Goal: Information Seeking & Learning: Compare options

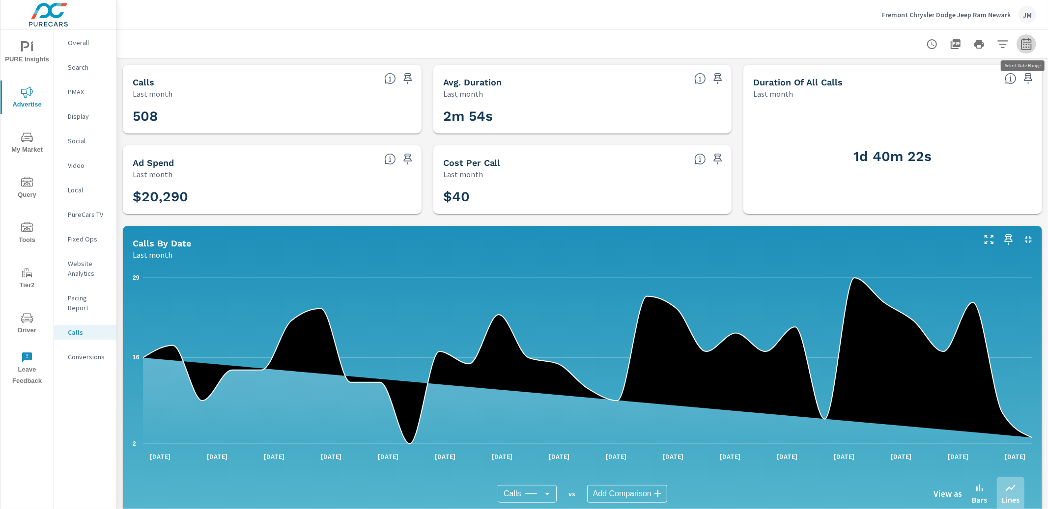
click at [1030, 44] on icon "button" at bounding box center [1026, 44] width 12 height 12
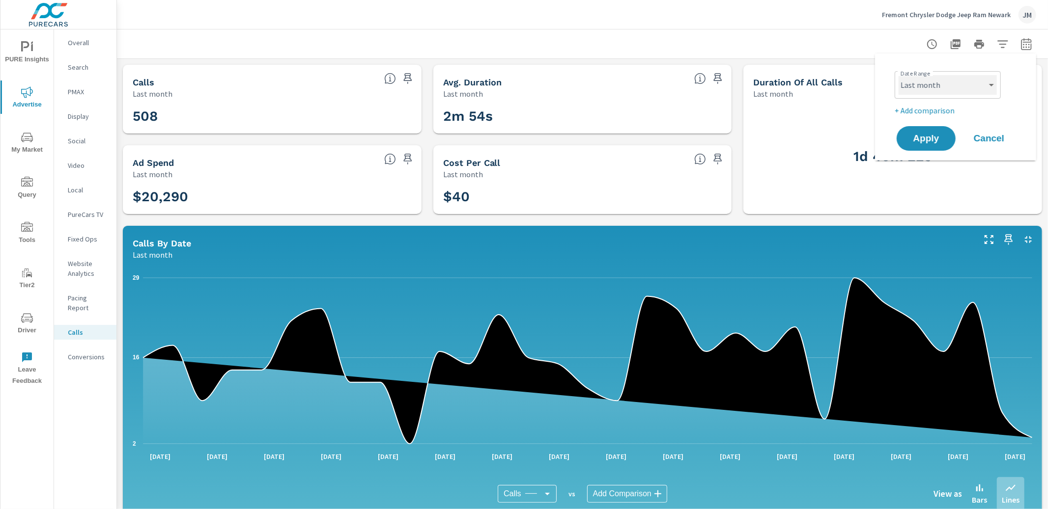
click at [956, 87] on select "Custom [DATE] Last week Last 7 days Last 14 days Last 30 days Last 45 days Last…" at bounding box center [947, 85] width 98 height 20
click at [898, 75] on select "Custom [DATE] Last week Last 7 days Last 14 days Last 30 days Last 45 days Last…" at bounding box center [947, 85] width 98 height 20
select select "Last 14 days"
click at [933, 112] on p "+ Add comparison" at bounding box center [957, 111] width 126 height 12
select select "Previous period"
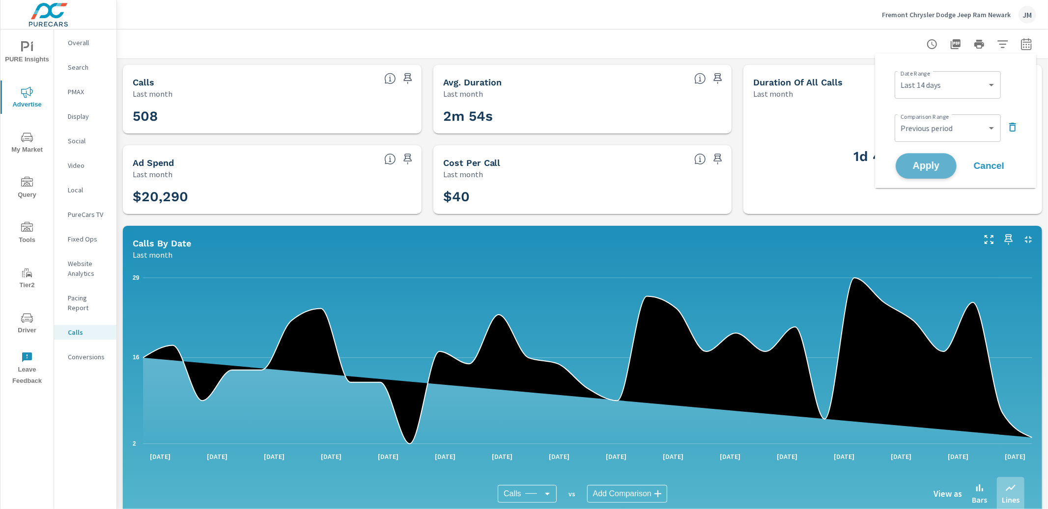
click at [925, 163] on span "Apply" at bounding box center [926, 166] width 40 height 9
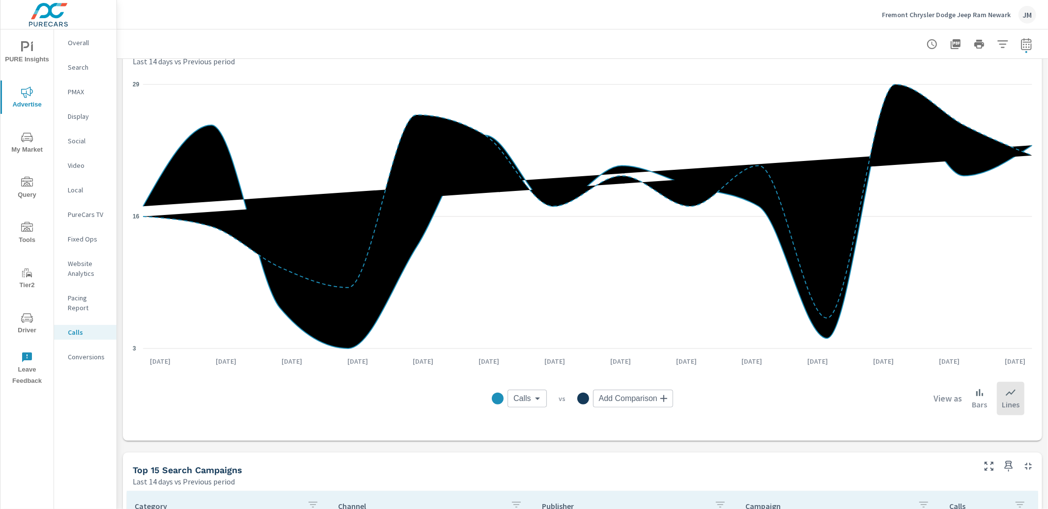
scroll to position [269, 0]
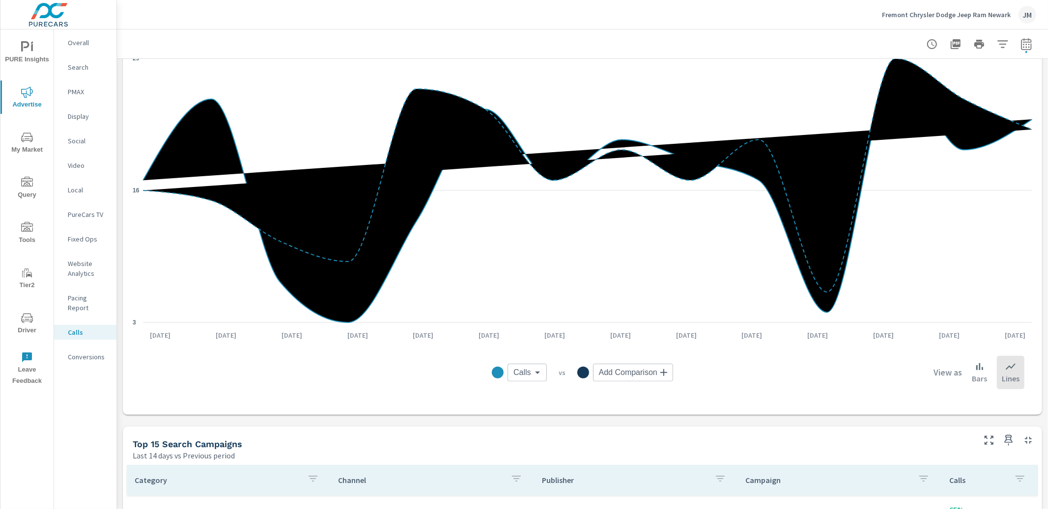
click at [78, 146] on div "Social" at bounding box center [85, 141] width 62 height 15
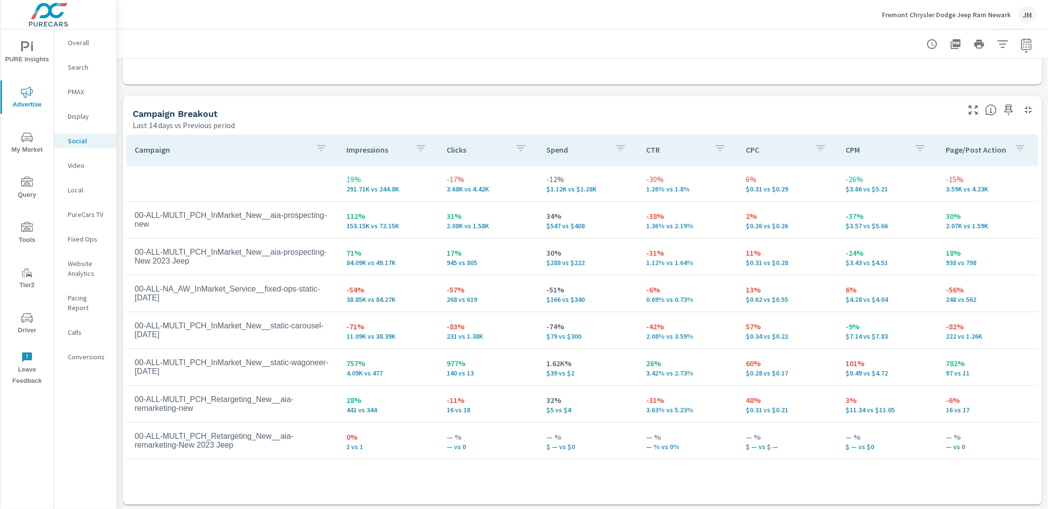
scroll to position [390, 0]
click at [81, 116] on p "Display" at bounding box center [88, 117] width 41 height 10
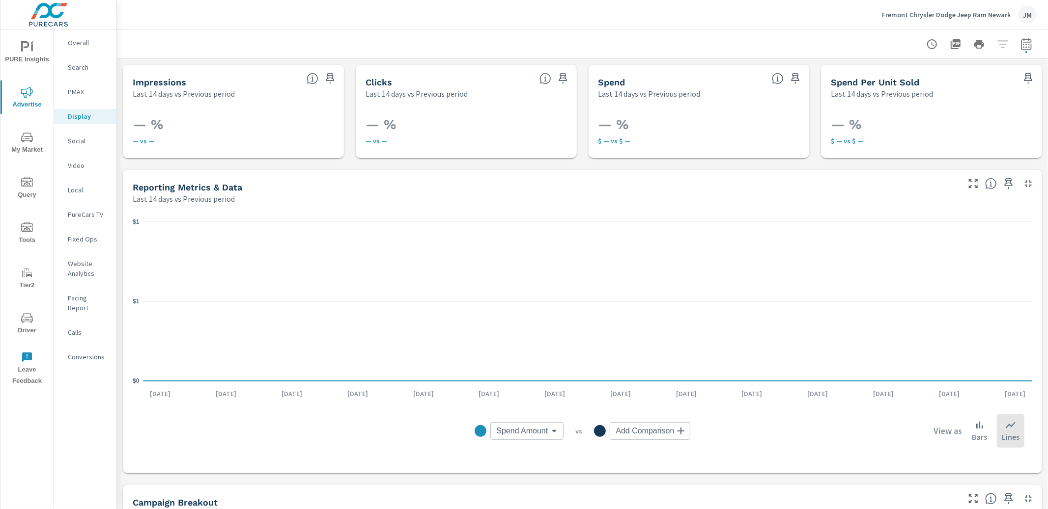
click at [86, 95] on p "PMAX" at bounding box center [88, 92] width 41 height 10
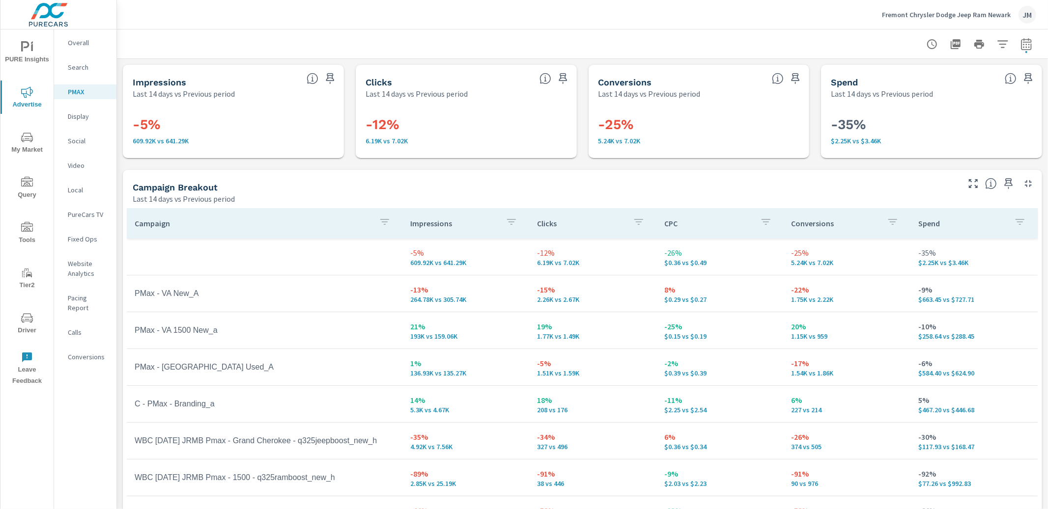
click at [73, 68] on p "Search" at bounding box center [88, 67] width 41 height 10
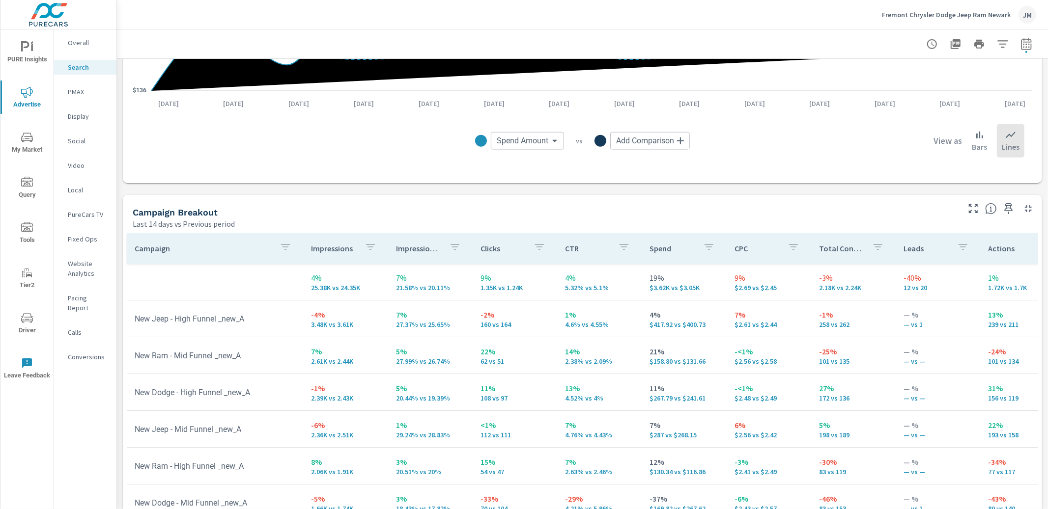
scroll to position [820, 0]
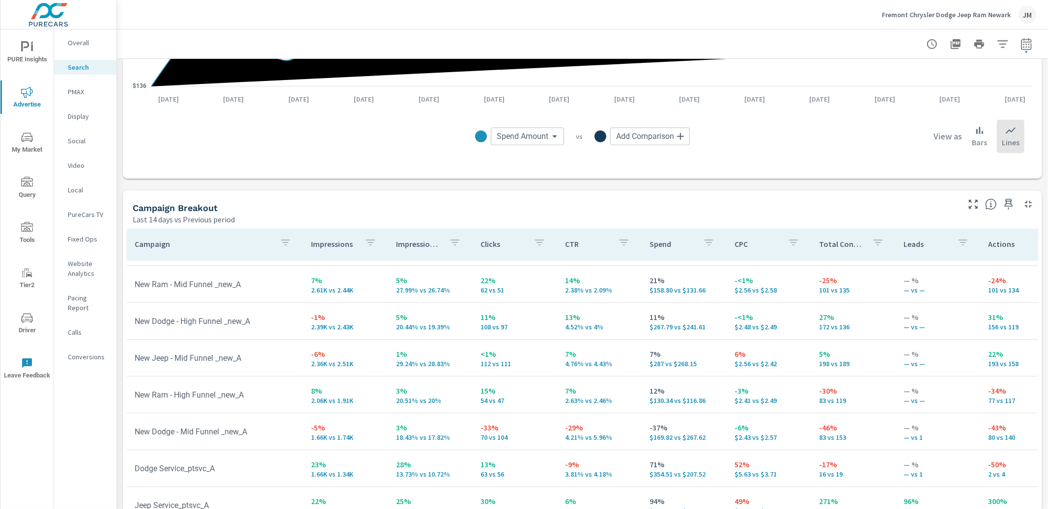
scroll to position [69, 0]
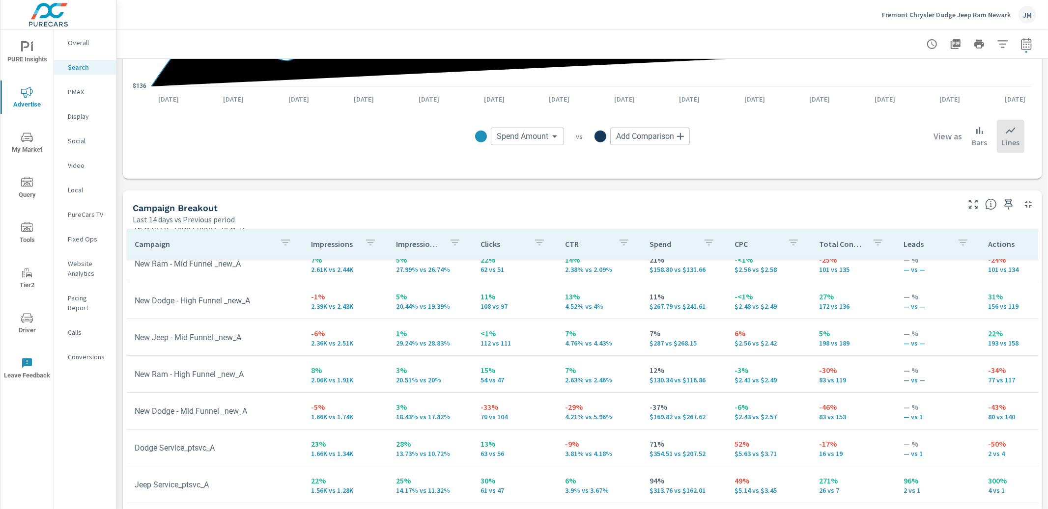
scroll to position [98, 0]
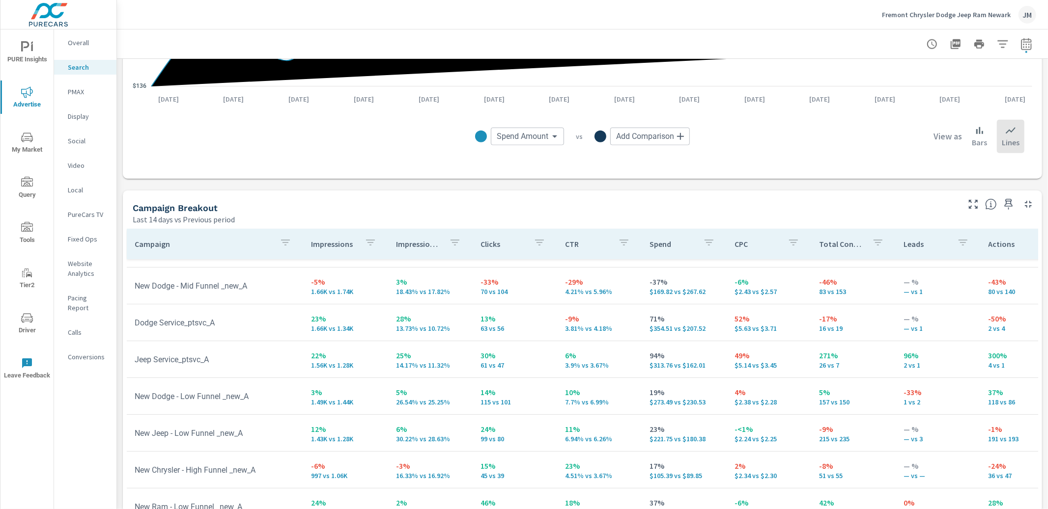
scroll to position [215, 0]
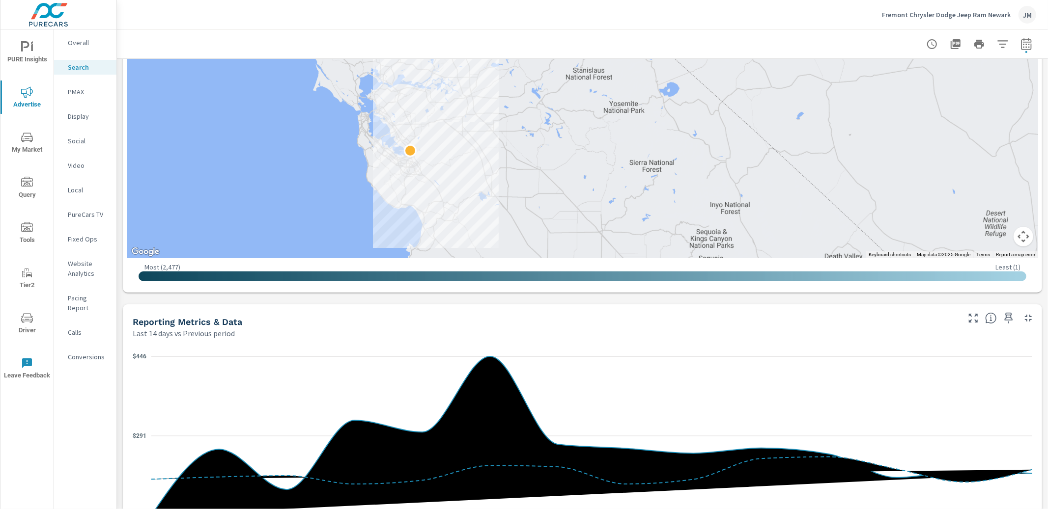
scroll to position [351, 0]
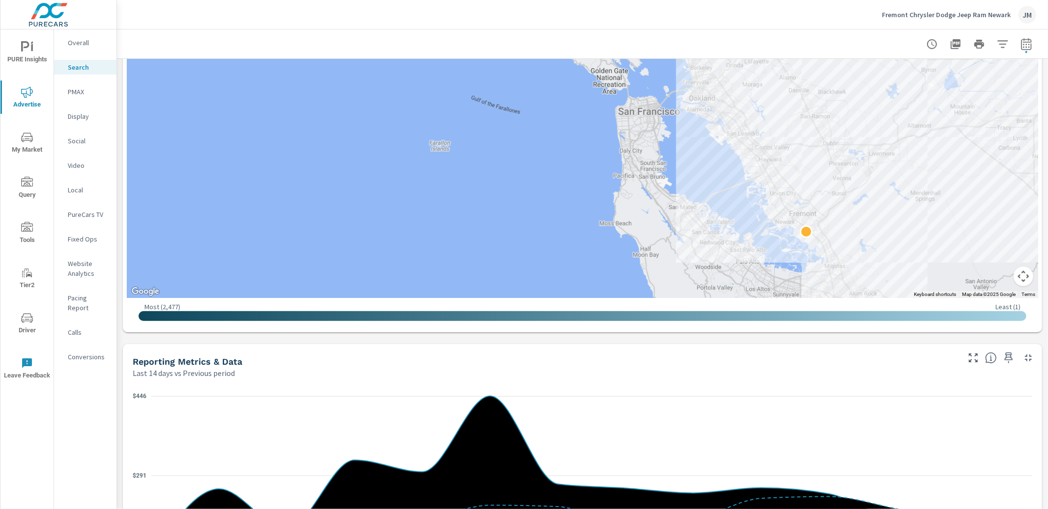
click at [24, 328] on span "Driver" at bounding box center [26, 324] width 47 height 24
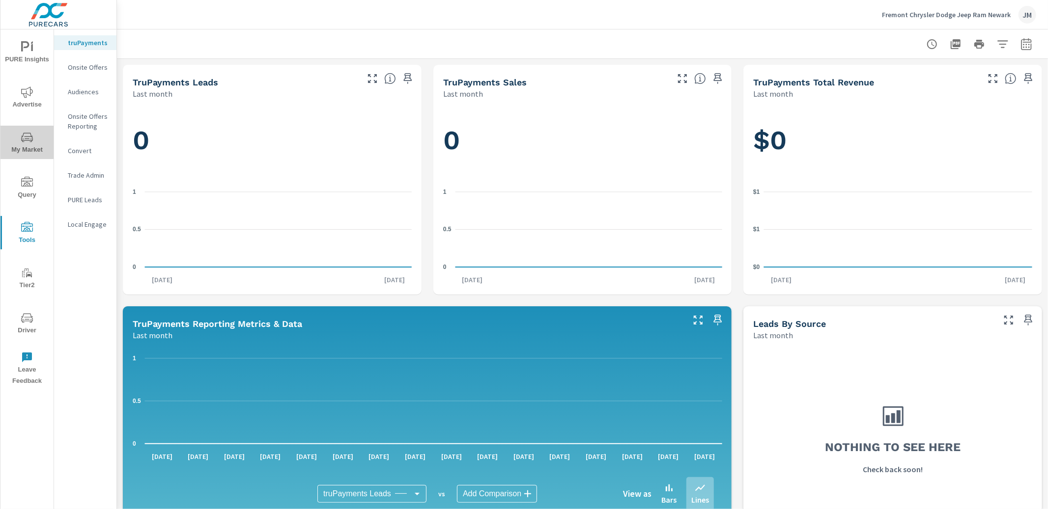
click at [24, 151] on span "My Market" at bounding box center [26, 144] width 47 height 24
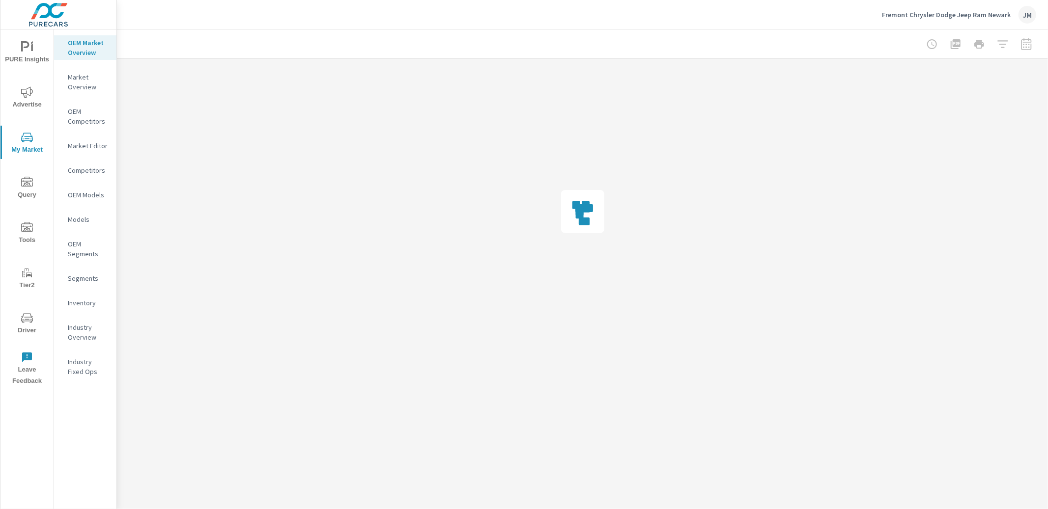
click at [32, 97] on icon "nav menu" at bounding box center [27, 92] width 12 height 12
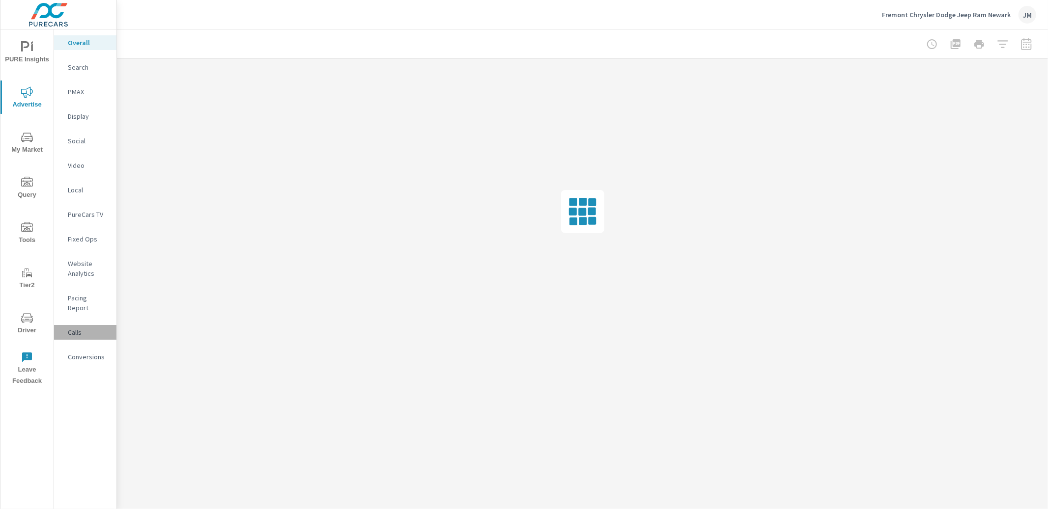
click at [82, 328] on p "Calls" at bounding box center [88, 333] width 41 height 10
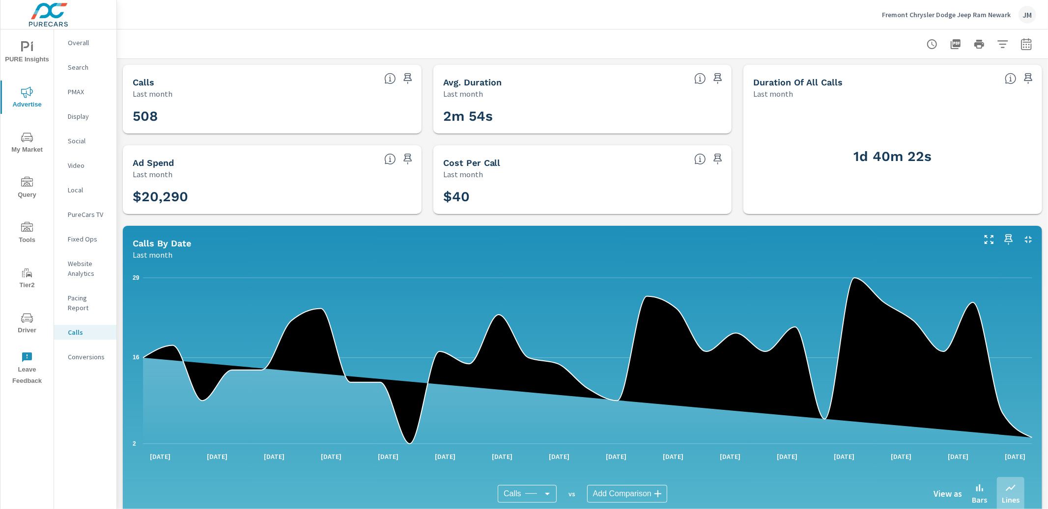
click at [1024, 45] on icon "button" at bounding box center [1026, 44] width 12 height 12
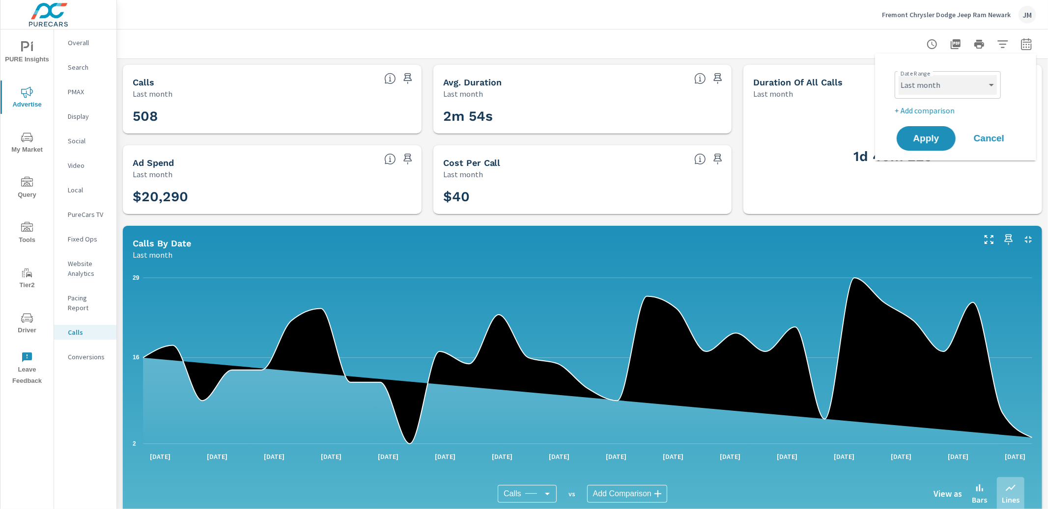
click at [958, 89] on select "Custom [DATE] Last week Last 7 days Last 14 days Last 30 days Last 45 days Last…" at bounding box center [947, 85] width 98 height 20
click at [898, 75] on select "Custom [DATE] Last week Last 7 days Last 14 days Last 30 days Last 45 days Last…" at bounding box center [947, 85] width 98 height 20
select select "Last 14 days"
click at [941, 111] on p "+ Add comparison" at bounding box center [957, 111] width 126 height 12
select select "Previous period"
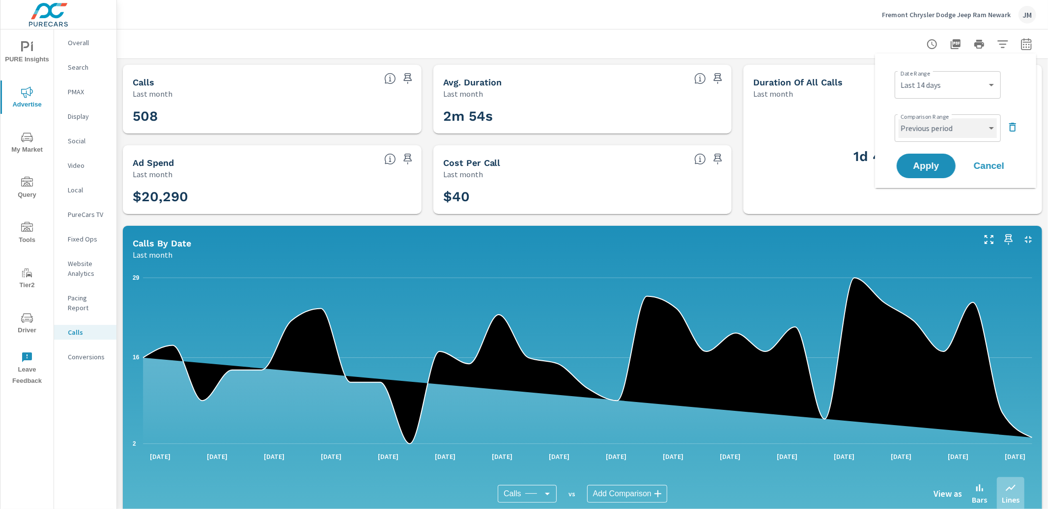
click at [943, 134] on select "Custom Previous period Previous month Previous year" at bounding box center [947, 128] width 98 height 20
click at [898, 118] on select "Custom Previous period Previous month Previous year" at bounding box center [947, 128] width 98 height 20
click at [934, 162] on span "Apply" at bounding box center [926, 166] width 40 height 9
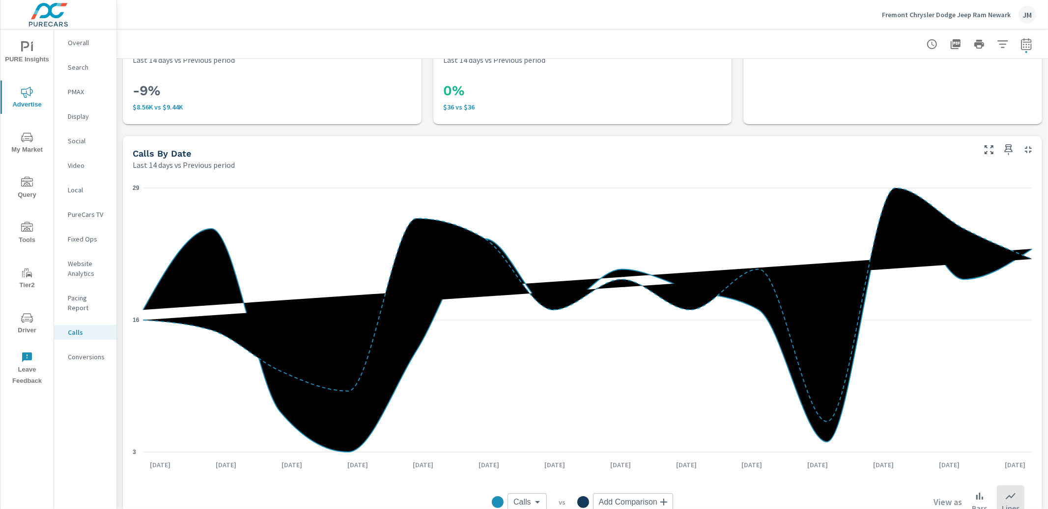
scroll to position [145, 0]
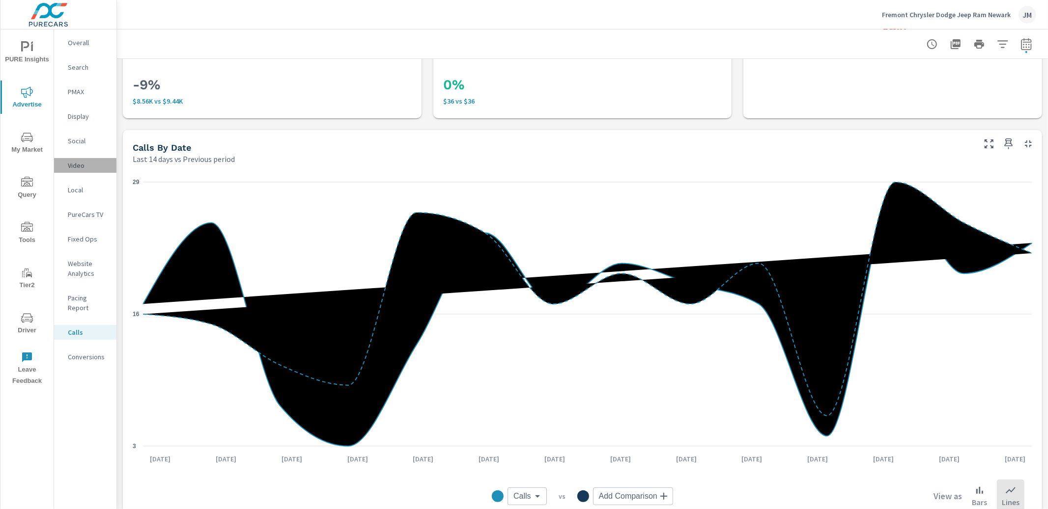
click at [78, 167] on p "Video" at bounding box center [88, 166] width 41 height 10
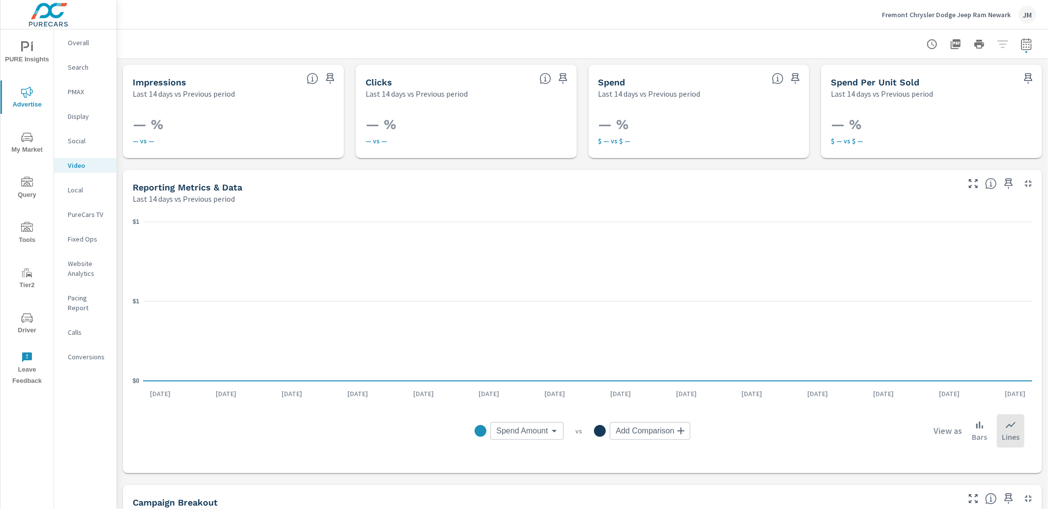
click at [75, 91] on p "PMAX" at bounding box center [88, 92] width 41 height 10
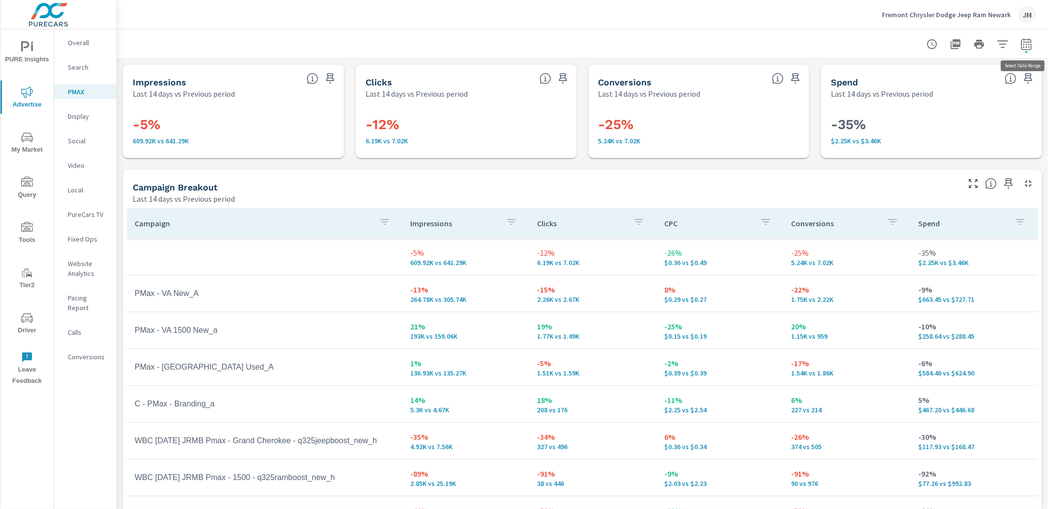
click at [1027, 43] on icon "button" at bounding box center [1026, 44] width 12 height 12
select select "Last 14 days"
select select "Previous period"
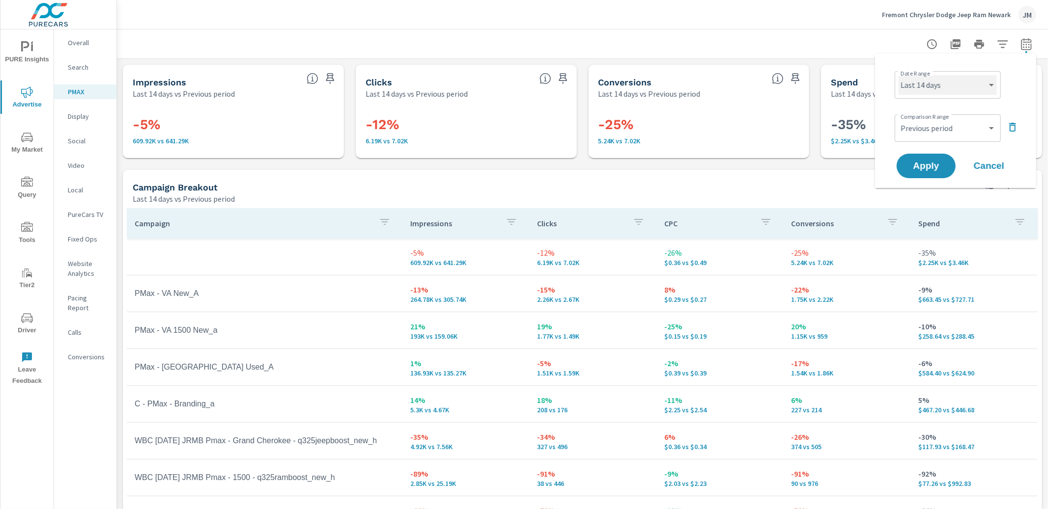
click at [939, 90] on select "Custom [DATE] Last week Last 7 days Last 14 days Last 30 days Last 45 days Last…" at bounding box center [947, 85] width 98 height 20
click at [898, 75] on select "Custom [DATE] Last week Last 7 days Last 14 days Last 30 days Last 45 days Last…" at bounding box center [947, 85] width 98 height 20
select select "Last 30 days"
click at [938, 164] on span "Apply" at bounding box center [926, 166] width 40 height 9
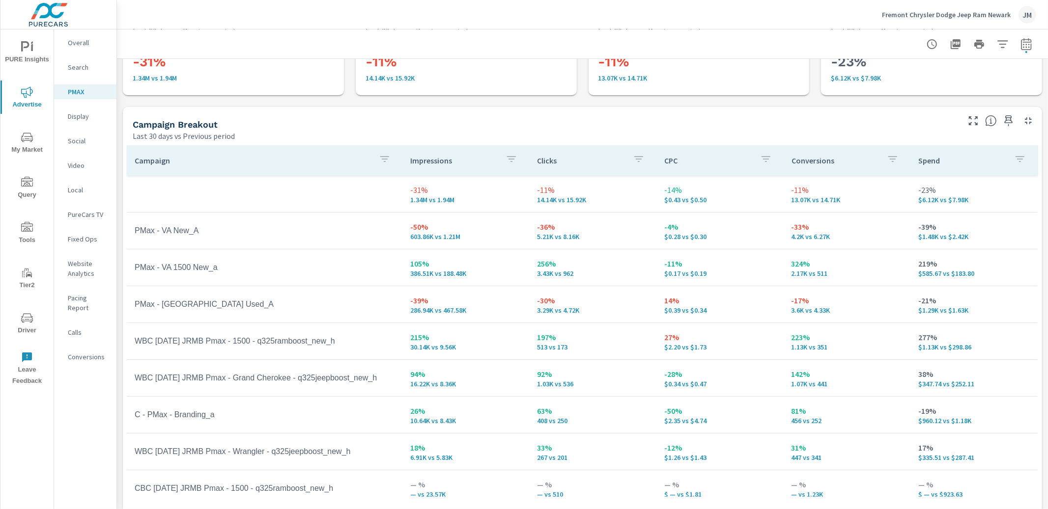
scroll to position [75, 0]
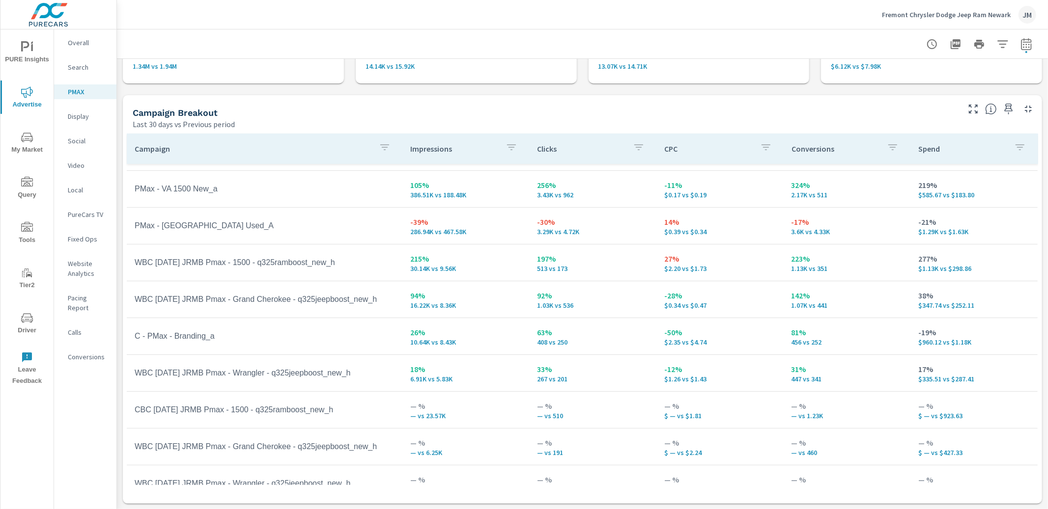
scroll to position [84, 0]
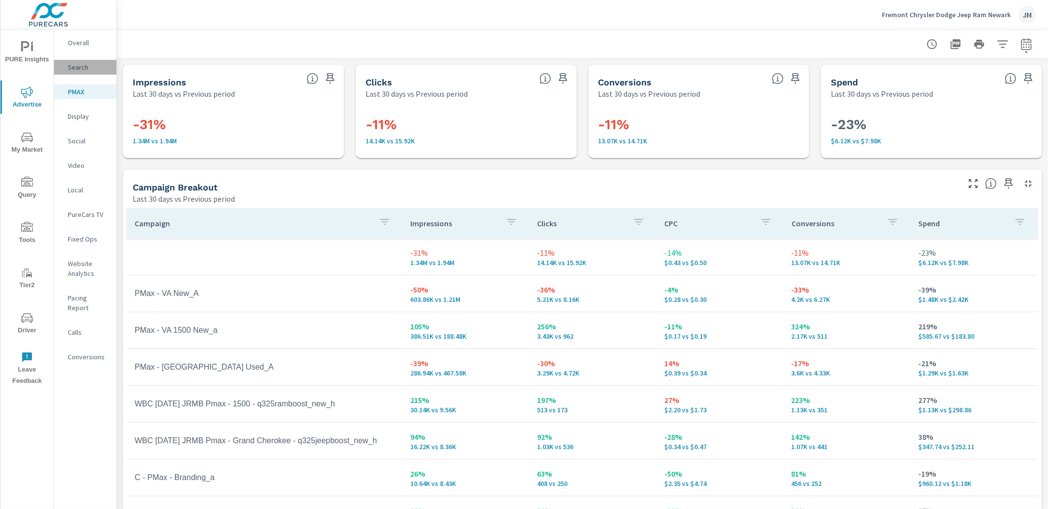
click at [80, 68] on p "Search" at bounding box center [88, 67] width 41 height 10
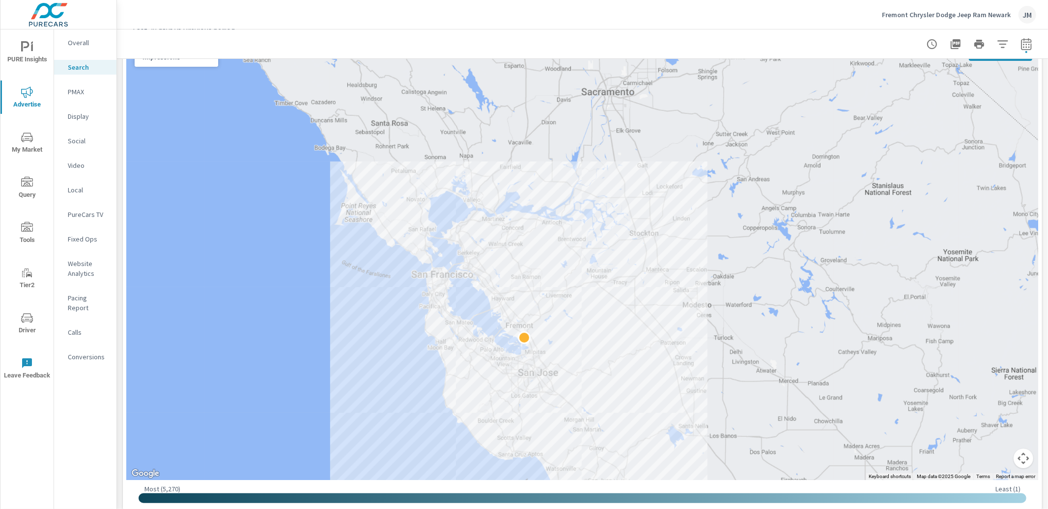
scroll to position [156, 0]
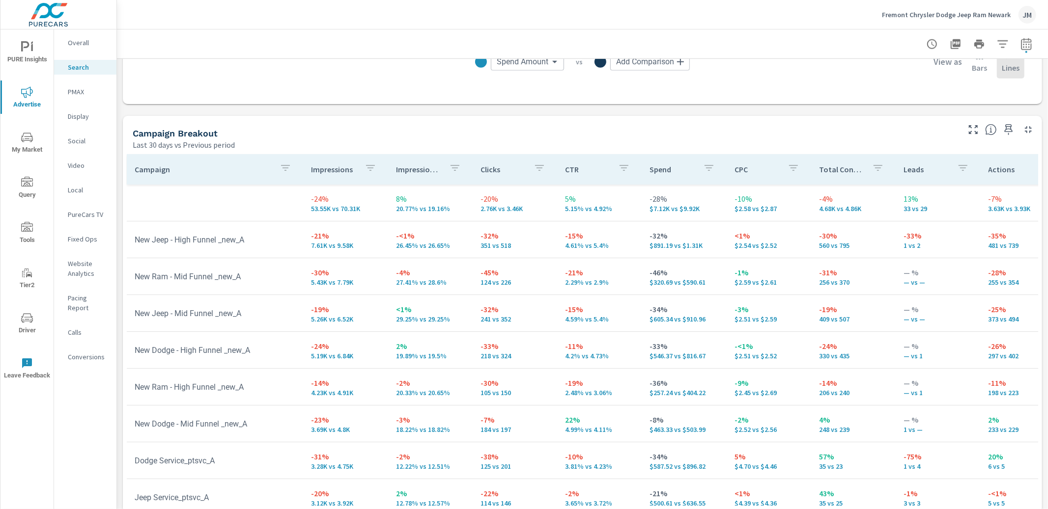
scroll to position [916, 0]
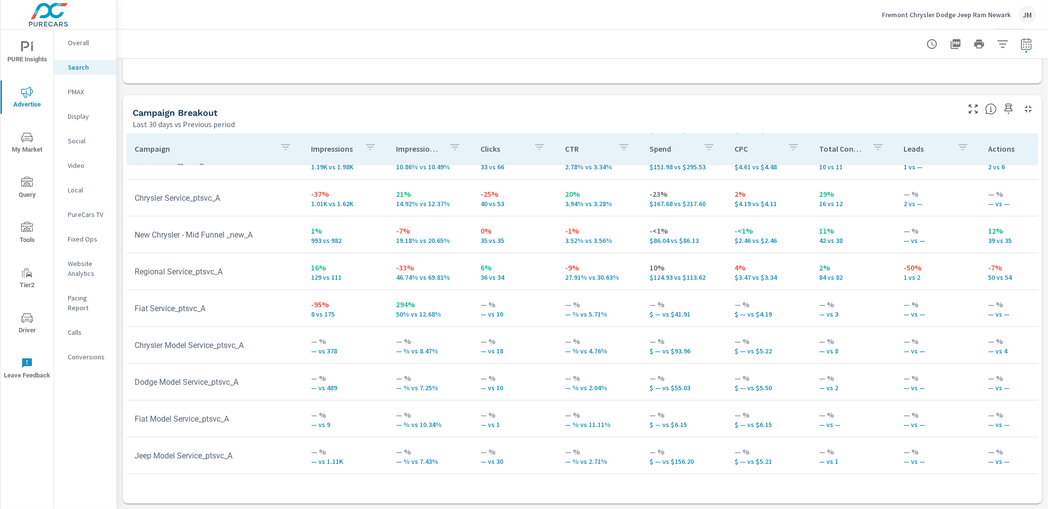
scroll to position [600, 0]
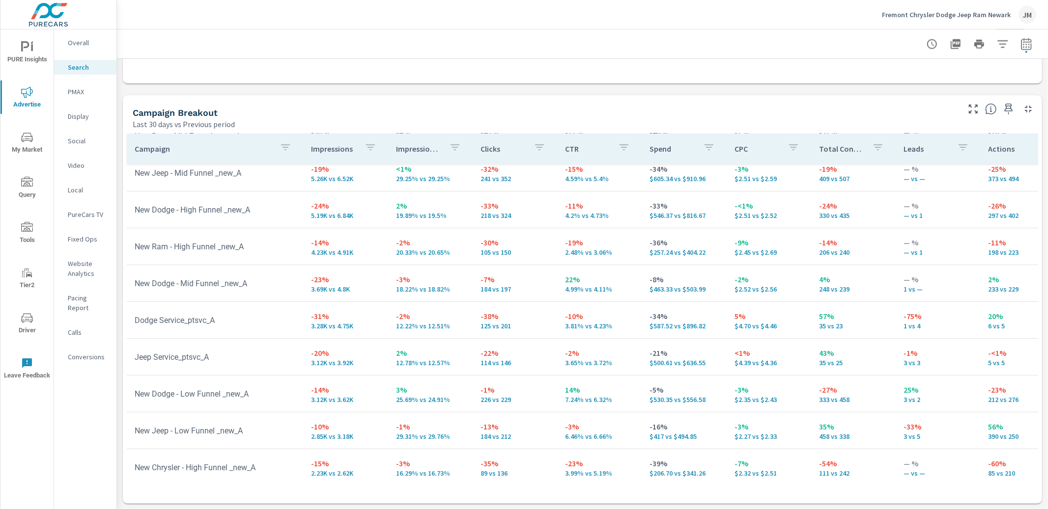
scroll to position [5, 0]
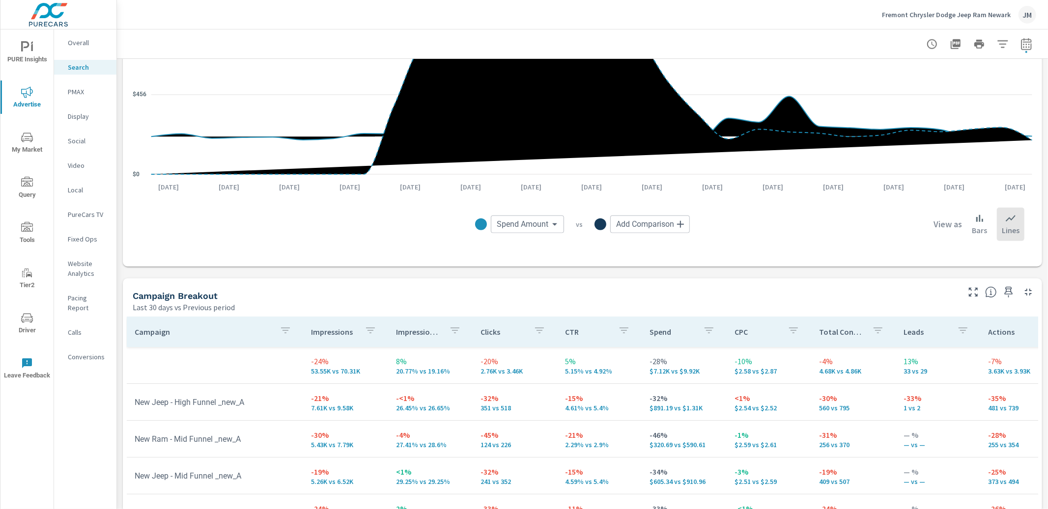
scroll to position [707, 0]
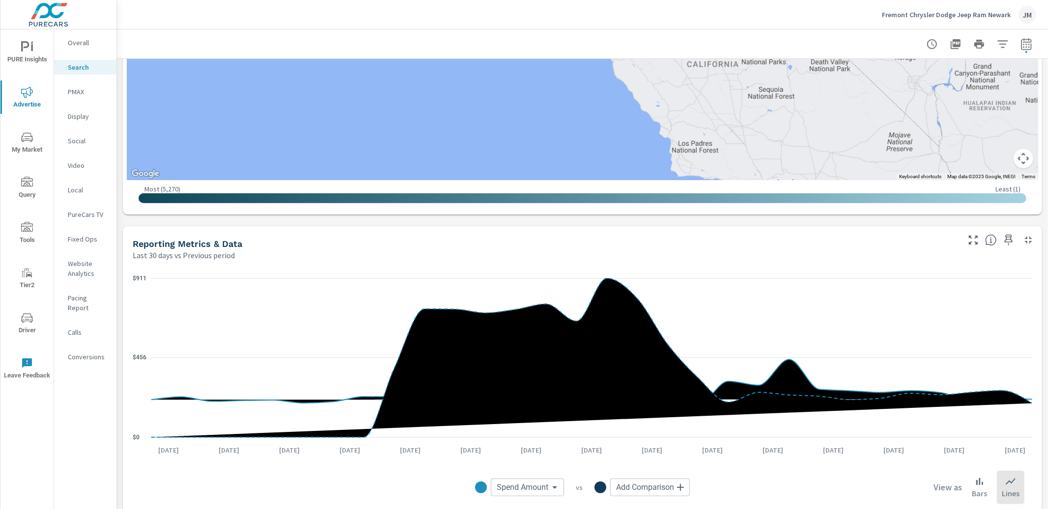
scroll to position [461, 0]
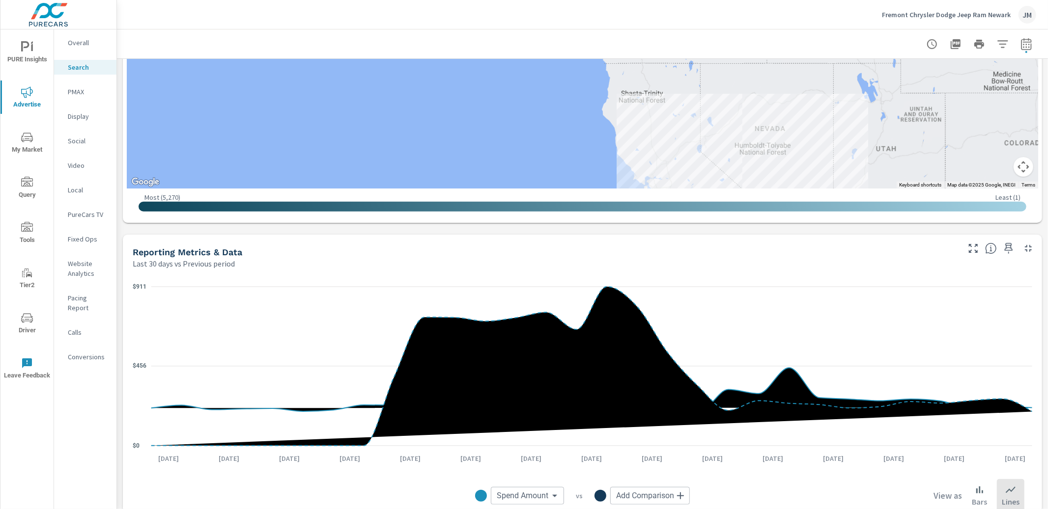
drag, startPoint x: 680, startPoint y: 147, endPoint x: 707, endPoint y: 210, distance: 68.2
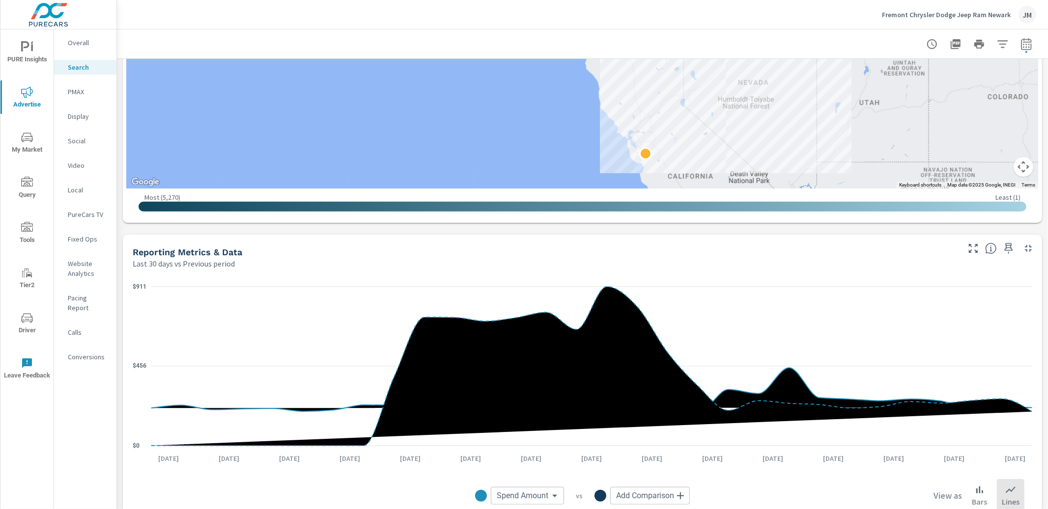
drag, startPoint x: 706, startPoint y: 161, endPoint x: 690, endPoint y: 124, distance: 40.7
click at [690, 124] on div at bounding box center [1037, 196] width 943 height 530
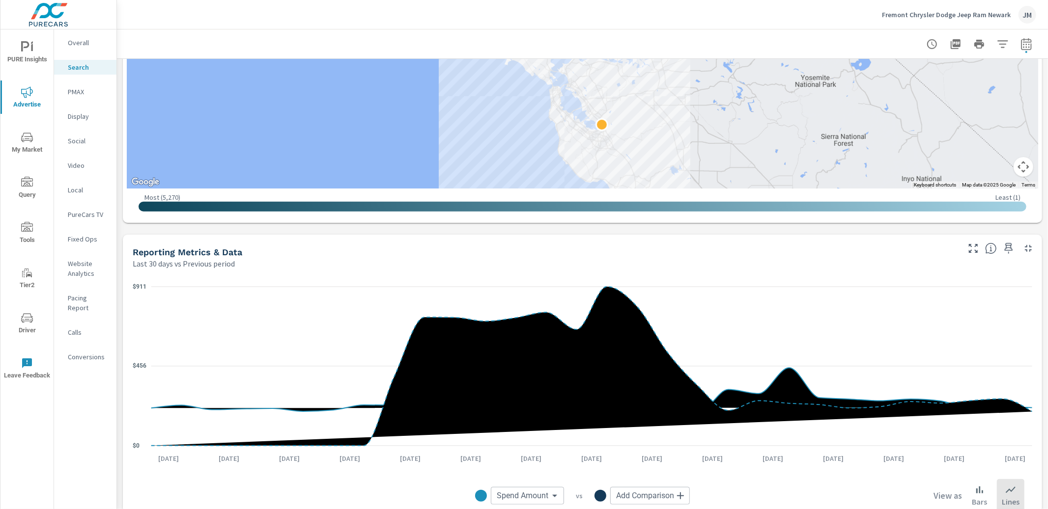
drag, startPoint x: 655, startPoint y: 151, endPoint x: 675, endPoint y: 123, distance: 35.2
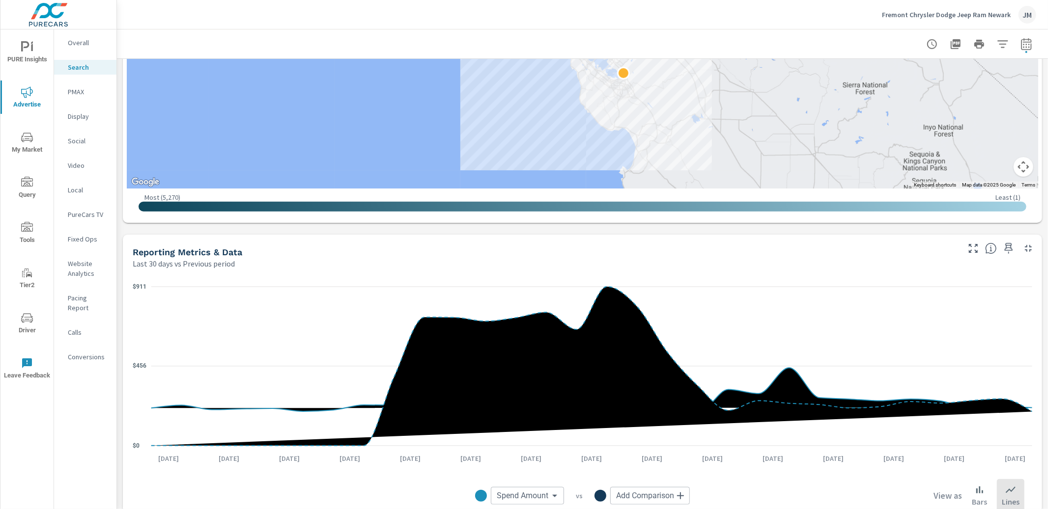
click at [667, 38] on div at bounding box center [582, 43] width 907 height 29
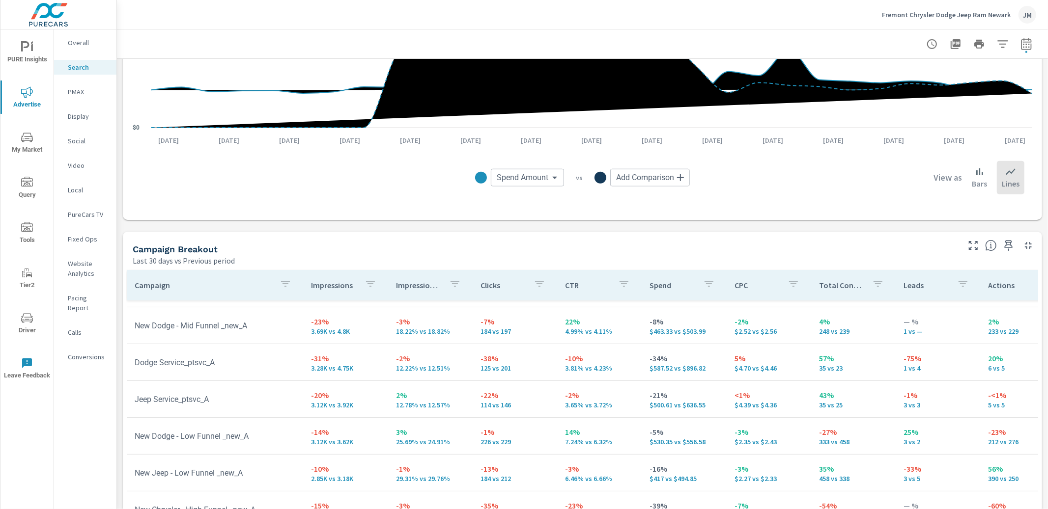
scroll to position [808, 0]
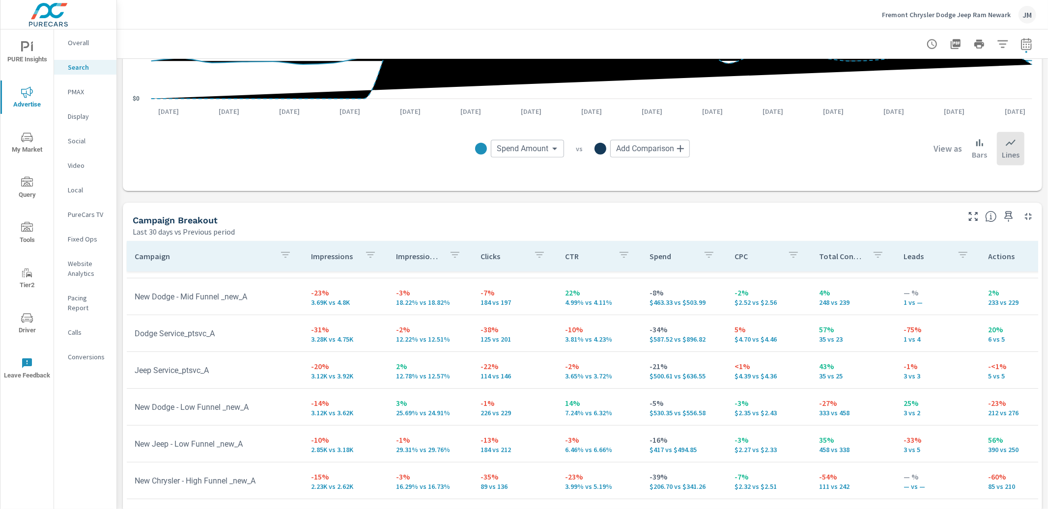
scroll to position [224, 0]
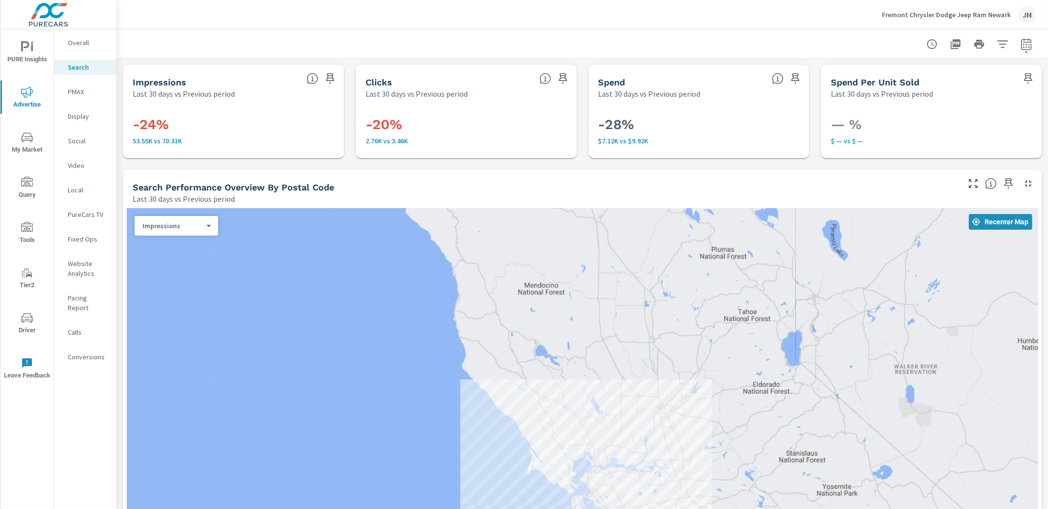
click at [82, 275] on p "Website Analytics" at bounding box center [88, 269] width 41 height 20
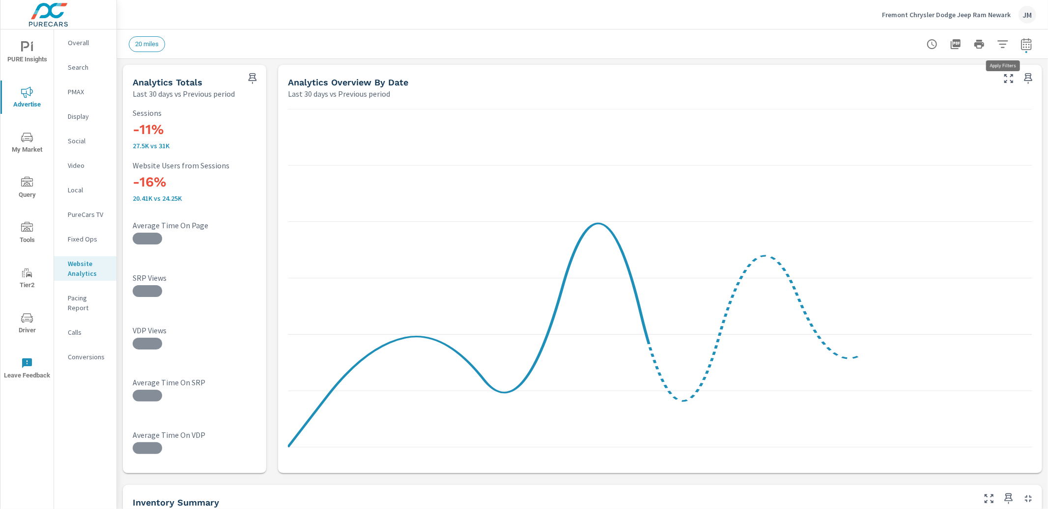
click at [1006, 46] on icon "button" at bounding box center [1003, 44] width 12 height 12
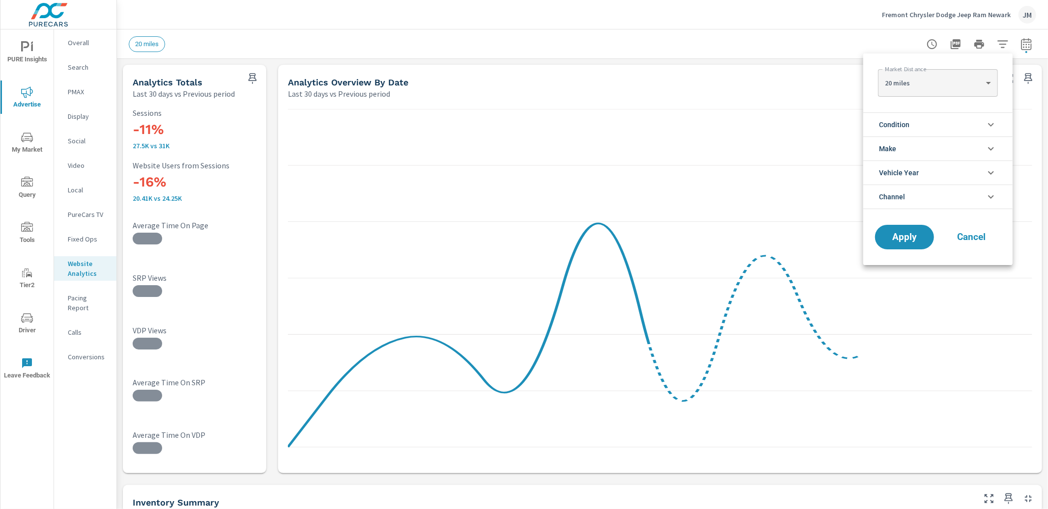
click at [985, 127] on icon "filter options" at bounding box center [991, 125] width 12 height 12
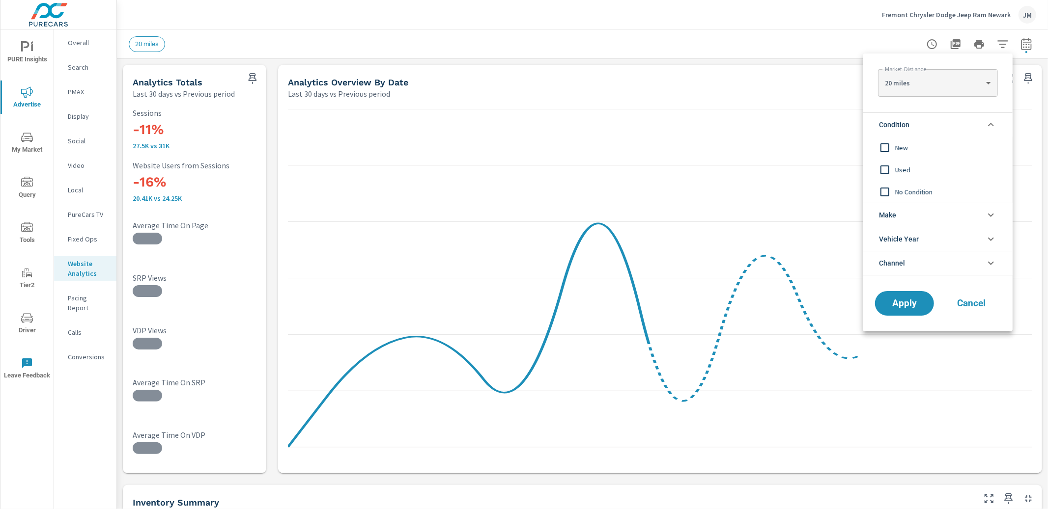
click at [900, 149] on span "New" at bounding box center [949, 148] width 108 height 12
click at [992, 120] on icon "filter options" at bounding box center [991, 125] width 12 height 12
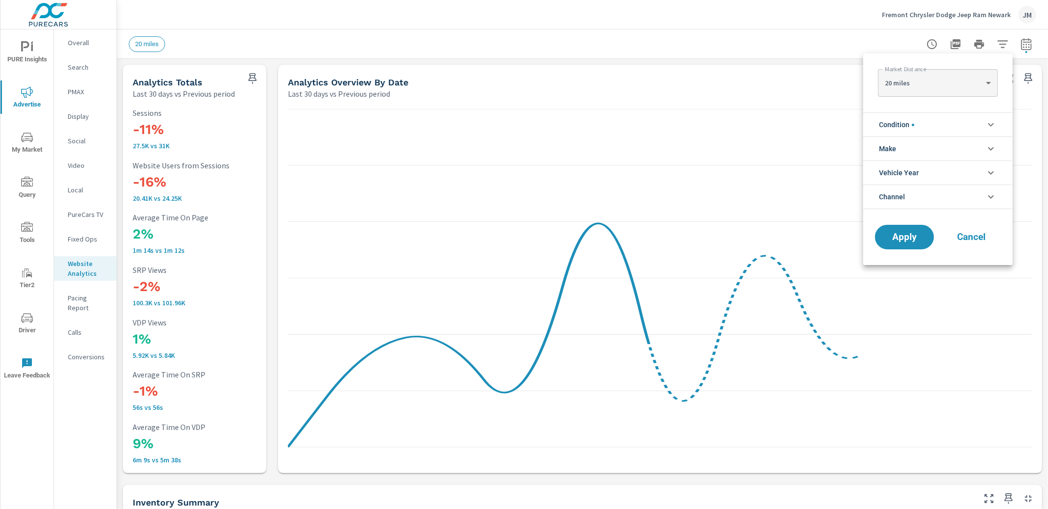
click at [983, 172] on li "Vehicle Year" at bounding box center [937, 173] width 149 height 24
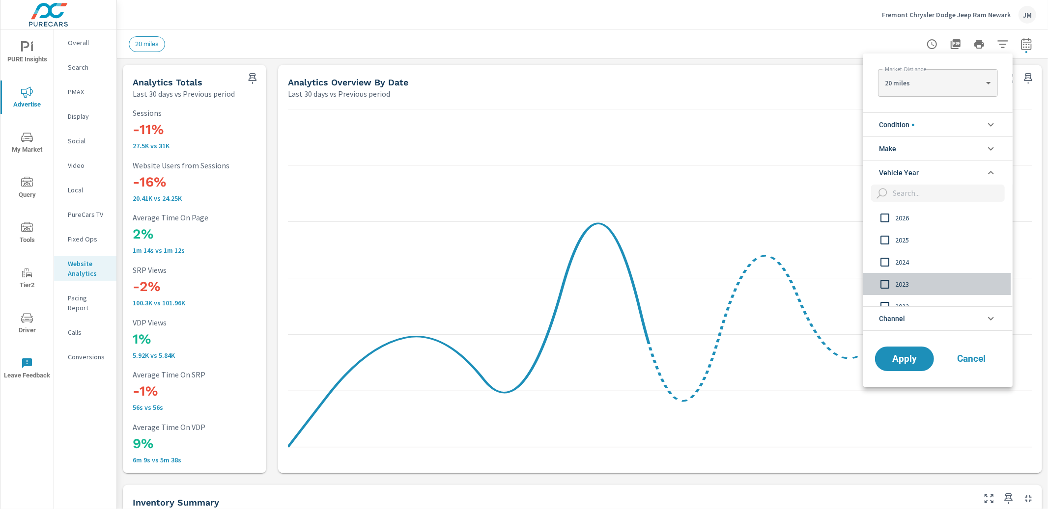
click at [886, 283] on input "filter options" at bounding box center [884, 284] width 21 height 21
click at [911, 359] on span "Apply" at bounding box center [904, 358] width 40 height 9
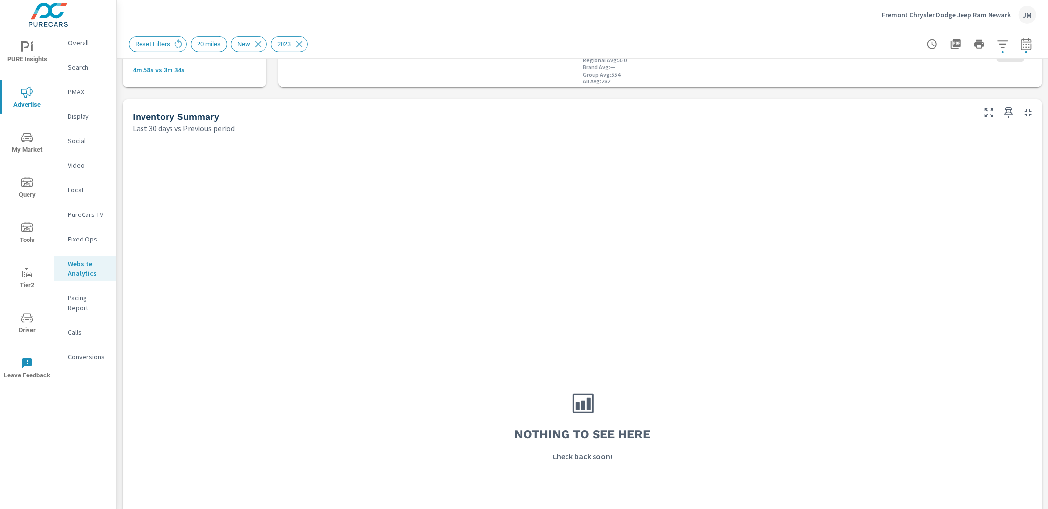
scroll to position [389, 0]
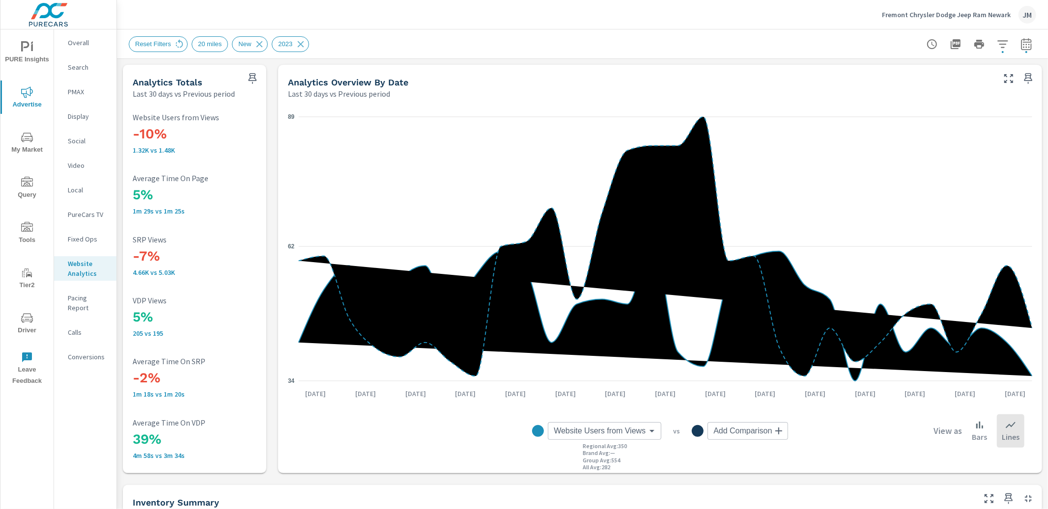
click at [1024, 46] on icon "button" at bounding box center [1026, 46] width 6 height 4
select select "Last 30 days"
select select "Previous period"
click at [937, 85] on select "Custom [DATE] Last week Last 7 days Last 14 days Last 30 days Last 45 days Last…" at bounding box center [947, 85] width 98 height 20
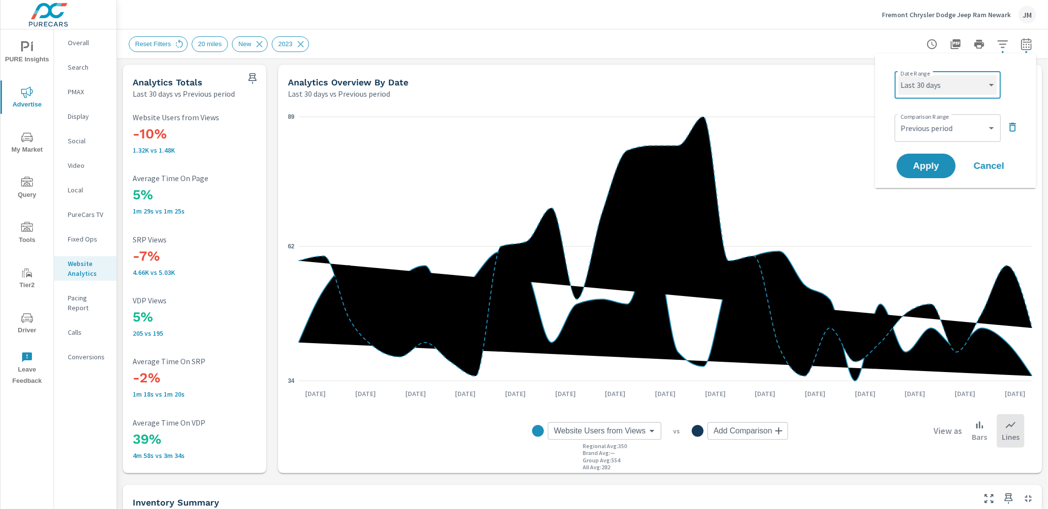
click at [898, 75] on select "Custom [DATE] Last week Last 7 days Last 14 days Last 30 days Last 45 days Last…" at bounding box center [947, 85] width 98 height 20
select select "Last 14 days"
click at [922, 165] on span "Apply" at bounding box center [926, 166] width 40 height 9
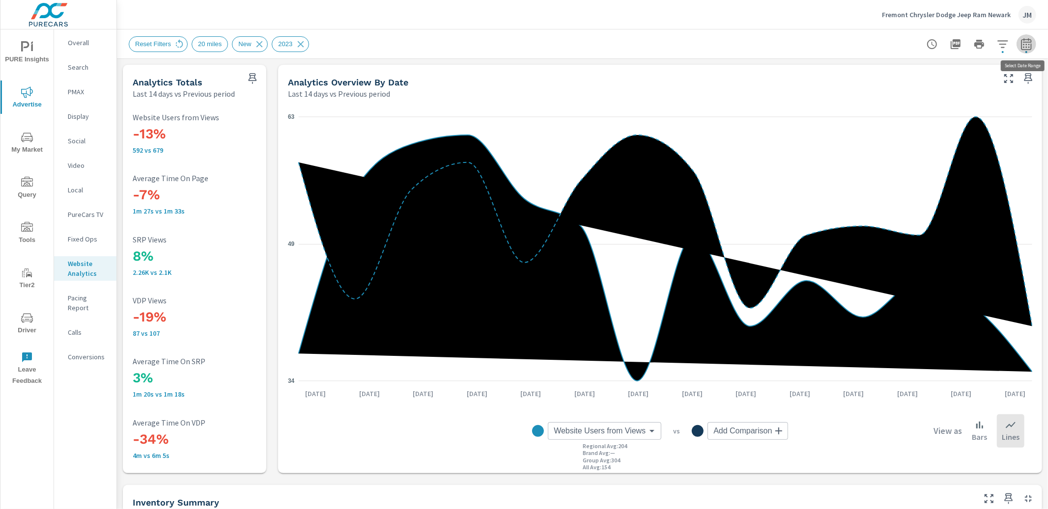
click at [1026, 45] on icon "button" at bounding box center [1026, 46] width 6 height 4
select select "Last 14 days"
select select "Previous period"
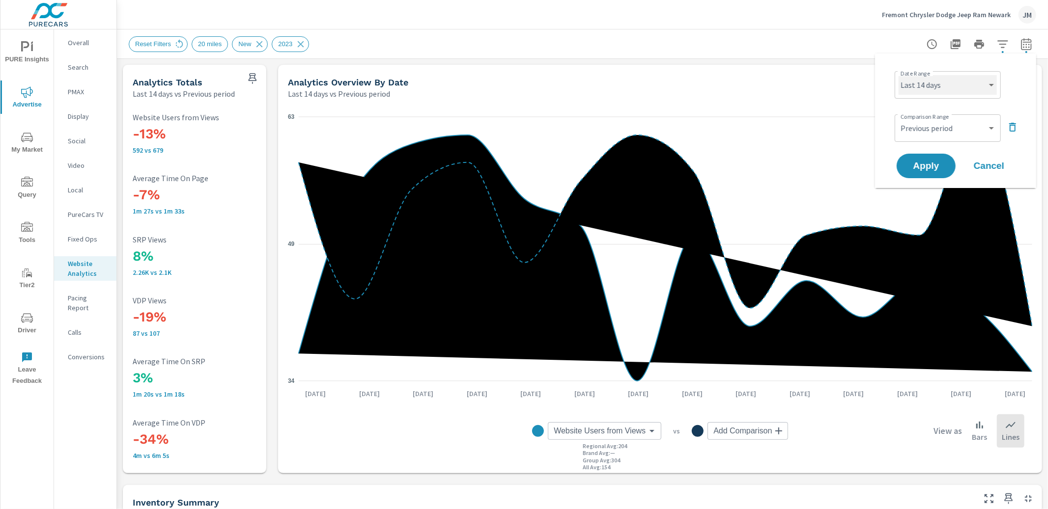
click at [959, 89] on select "Custom [DATE] Last week Last 7 days Last 14 days Last 30 days Last 45 days Last…" at bounding box center [947, 85] width 98 height 20
click at [898, 75] on select "Custom [DATE] Last week Last 7 days Last 14 days Last 30 days Last 45 days Last…" at bounding box center [947, 85] width 98 height 20
select select "Last 30 days"
click at [921, 167] on span "Apply" at bounding box center [926, 166] width 40 height 9
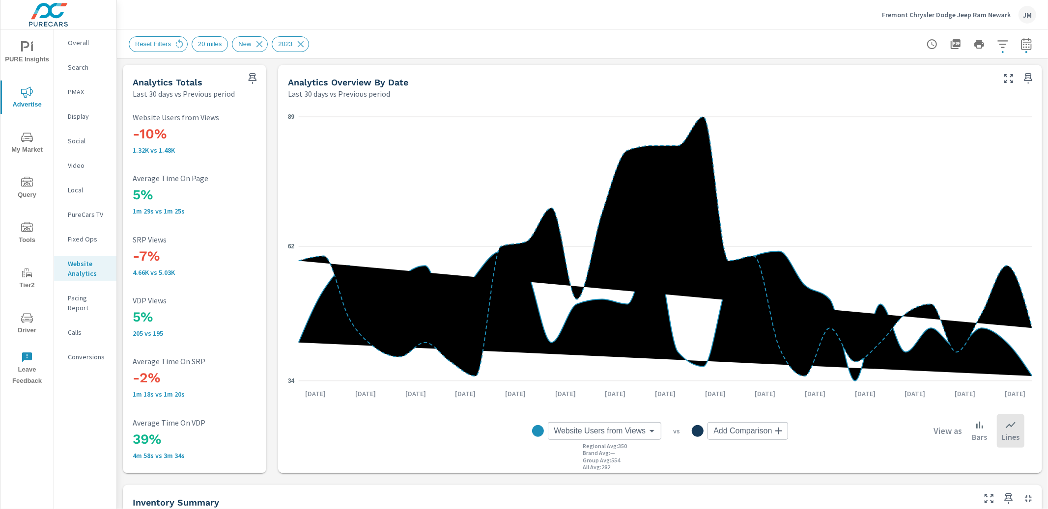
click at [84, 139] on p "Social" at bounding box center [88, 141] width 41 height 10
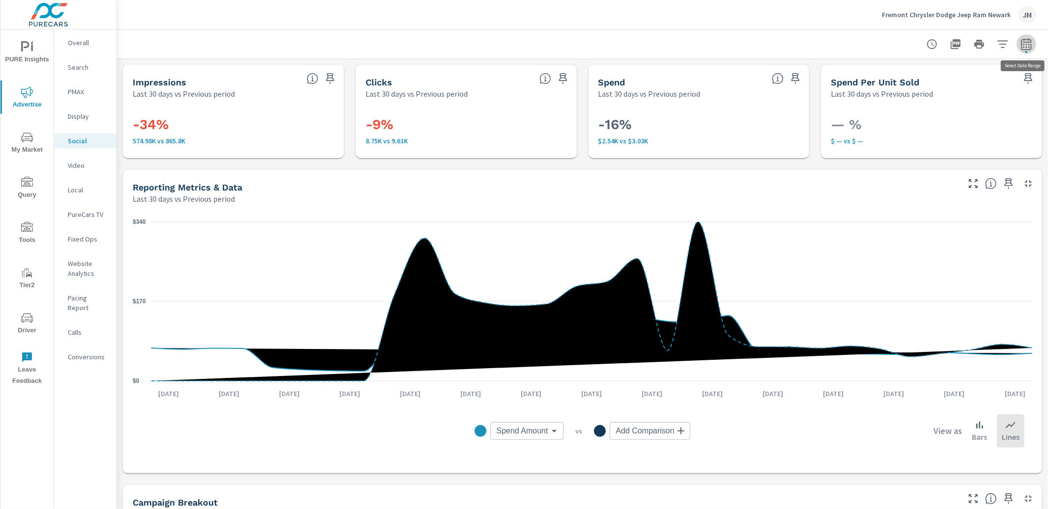
click at [1024, 38] on icon "button" at bounding box center [1026, 44] width 12 height 12
select select "Last 30 days"
select select "Previous period"
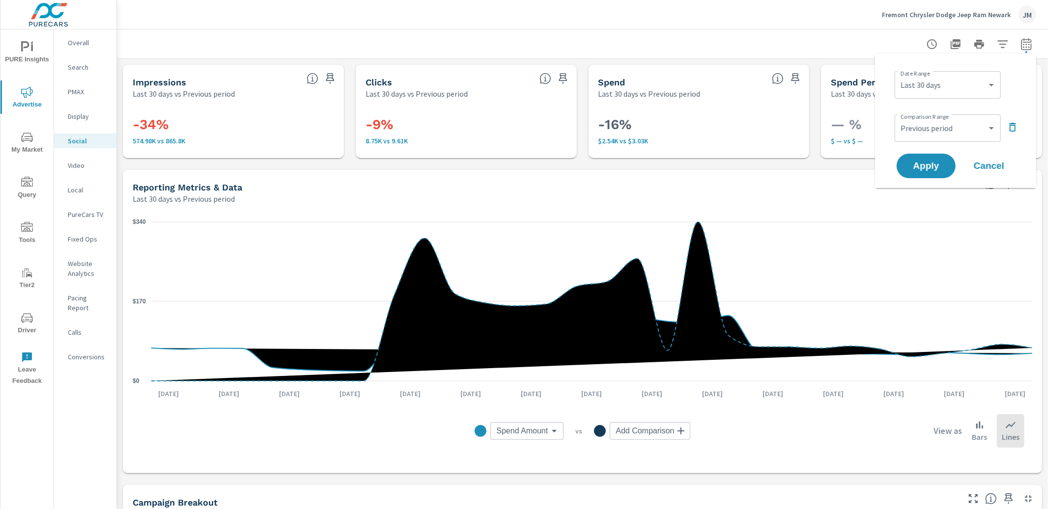
click at [1013, 126] on icon "button" at bounding box center [1012, 127] width 12 height 12
click at [996, 84] on div "Custom [DATE] Last week Last 7 days Last 14 days Last 30 days Last 45 days Last…" at bounding box center [947, 85] width 106 height 28
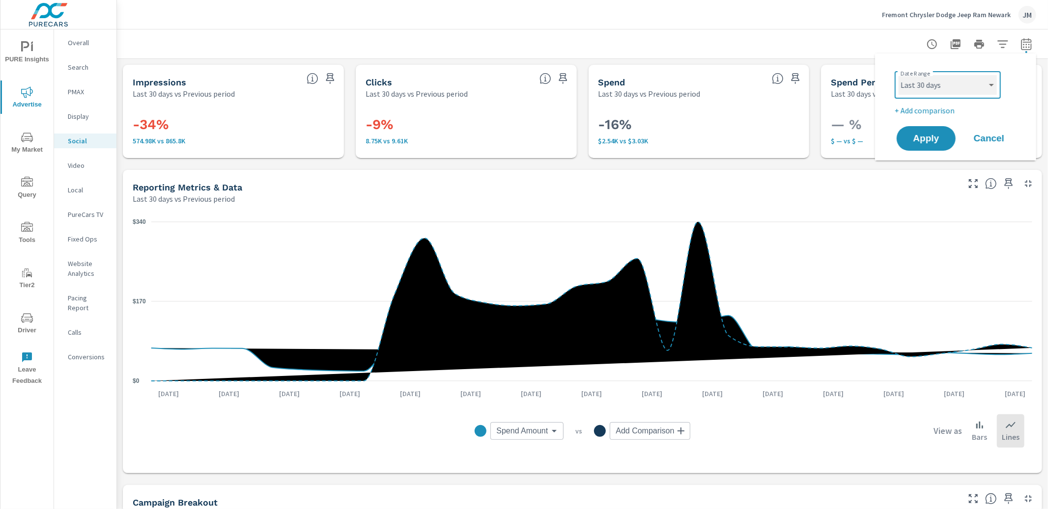
click at [964, 87] on select "Custom [DATE] Last week Last 7 days Last 14 days Last 30 days Last 45 days Last…" at bounding box center [947, 85] width 98 height 20
click at [786, 43] on div at bounding box center [582, 43] width 907 height 29
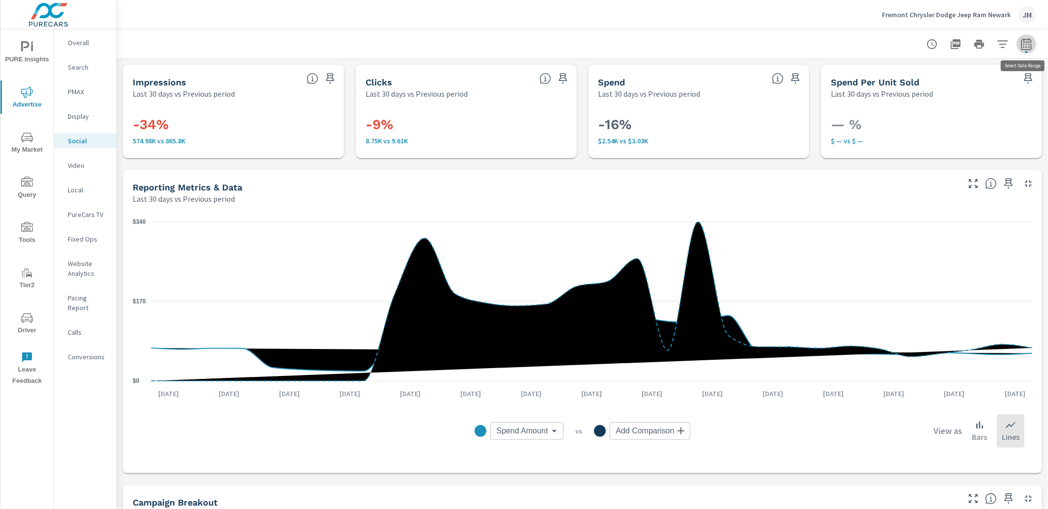
click at [1023, 42] on icon "button" at bounding box center [1026, 44] width 12 height 12
select select "Last 30 days"
select select "Previous period"
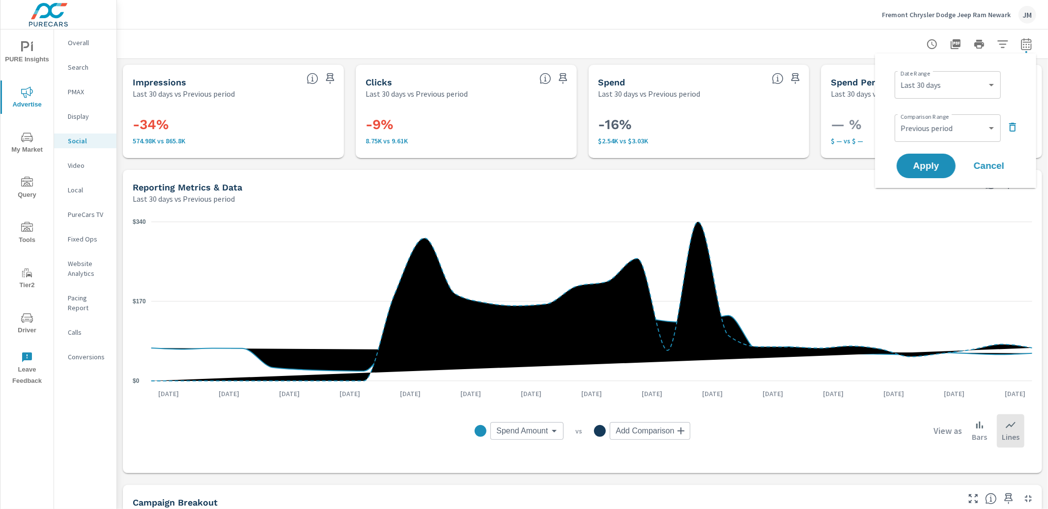
drag, startPoint x: 1016, startPoint y: 125, endPoint x: 989, endPoint y: 140, distance: 30.6
click at [1016, 125] on icon "button" at bounding box center [1012, 127] width 12 height 12
click at [932, 141] on span "Apply" at bounding box center [926, 138] width 40 height 9
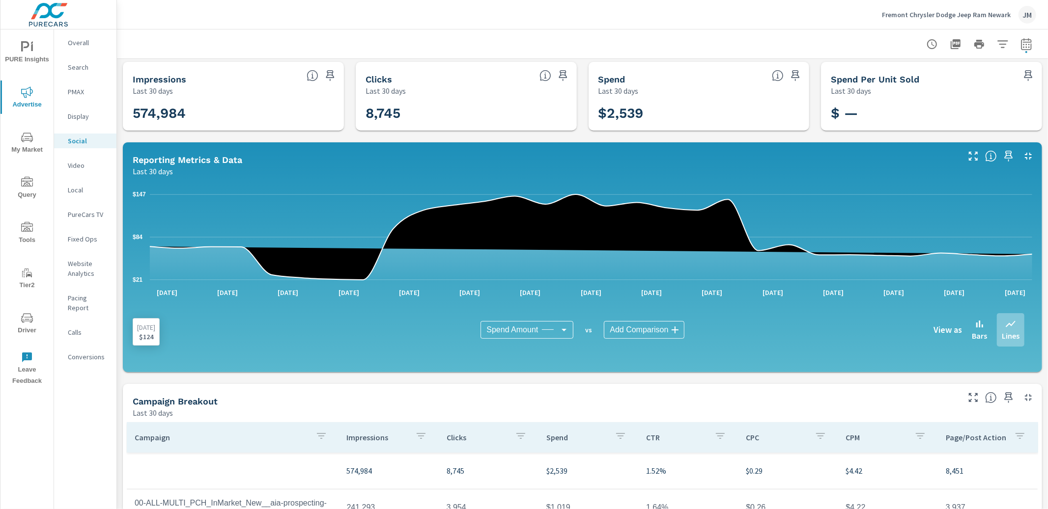
scroll to position [1, 0]
